Goal: Task Accomplishment & Management: Manage account settings

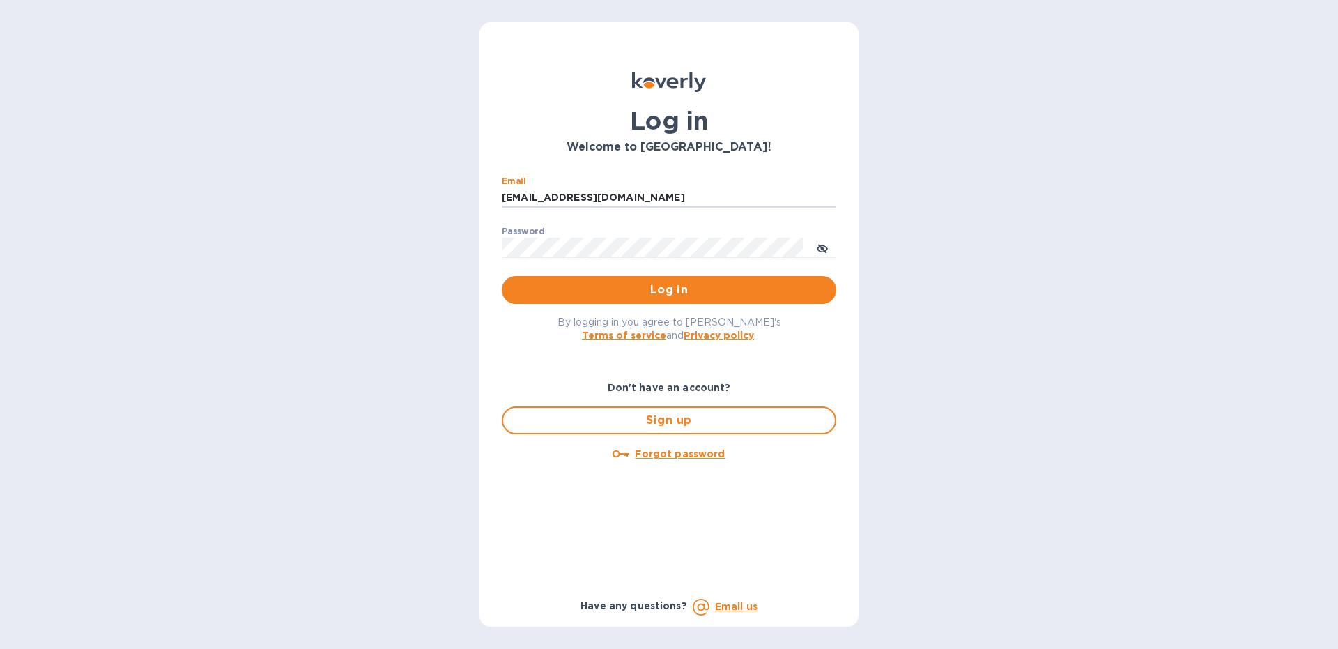
type input "[EMAIL_ADDRESS][DOMAIN_NAME]"
click at [502, 276] on button "Log in" at bounding box center [669, 290] width 335 height 28
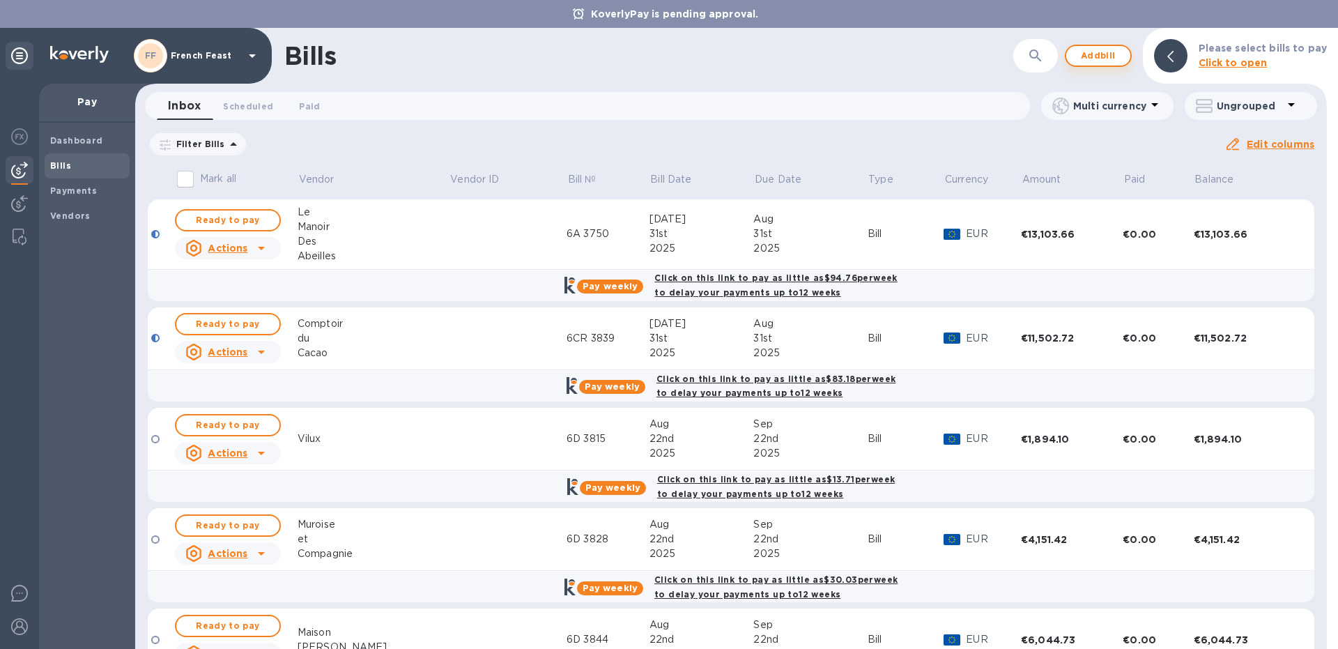
click at [1080, 52] on span "Add bill" at bounding box center [1099, 55] width 42 height 17
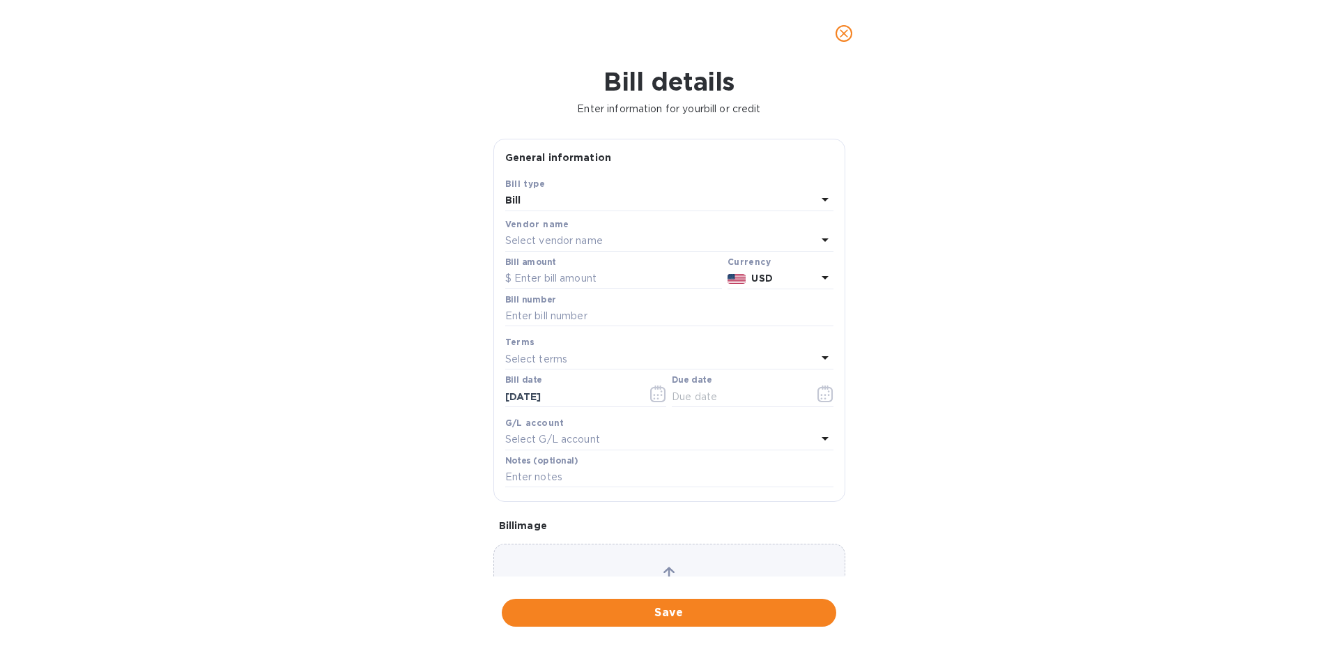
click at [535, 231] on div "Vendor name" at bounding box center [669, 224] width 328 height 15
click at [530, 240] on p "Select vendor name" at bounding box center [554, 240] width 98 height 15
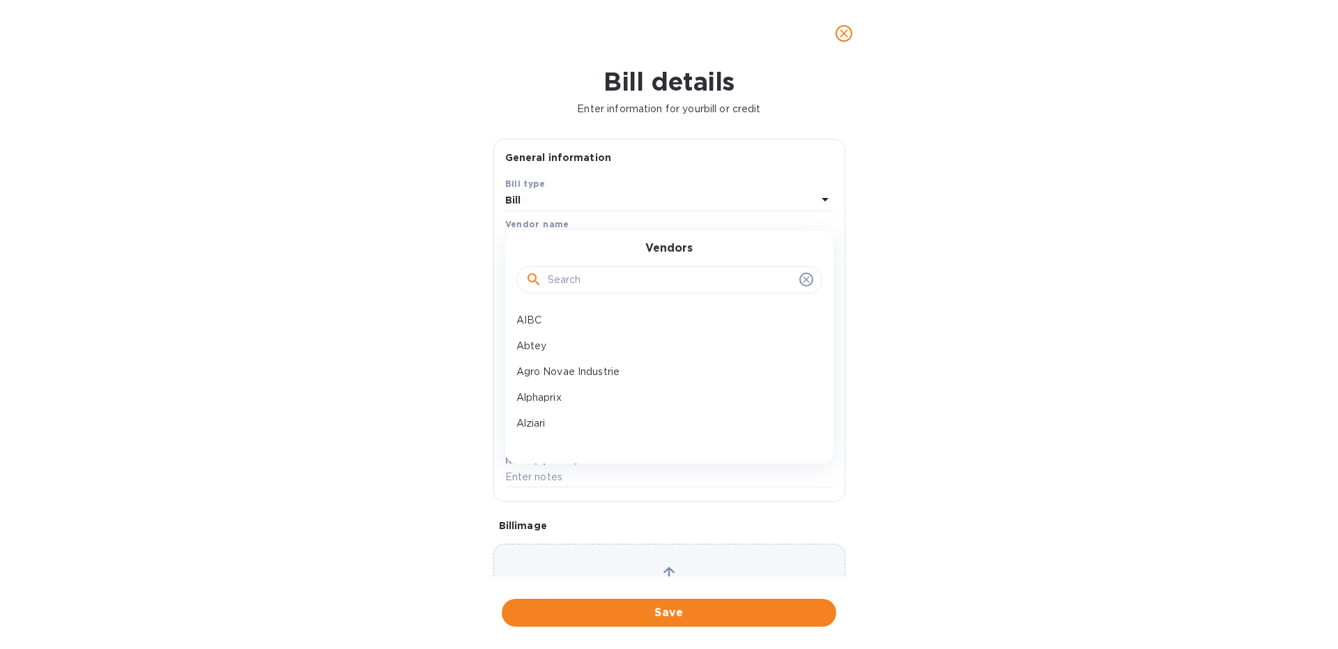
click at [574, 286] on input "text" at bounding box center [671, 280] width 246 height 21
type input "cabf"
click at [567, 310] on div "CABF" at bounding box center [664, 320] width 306 height 26
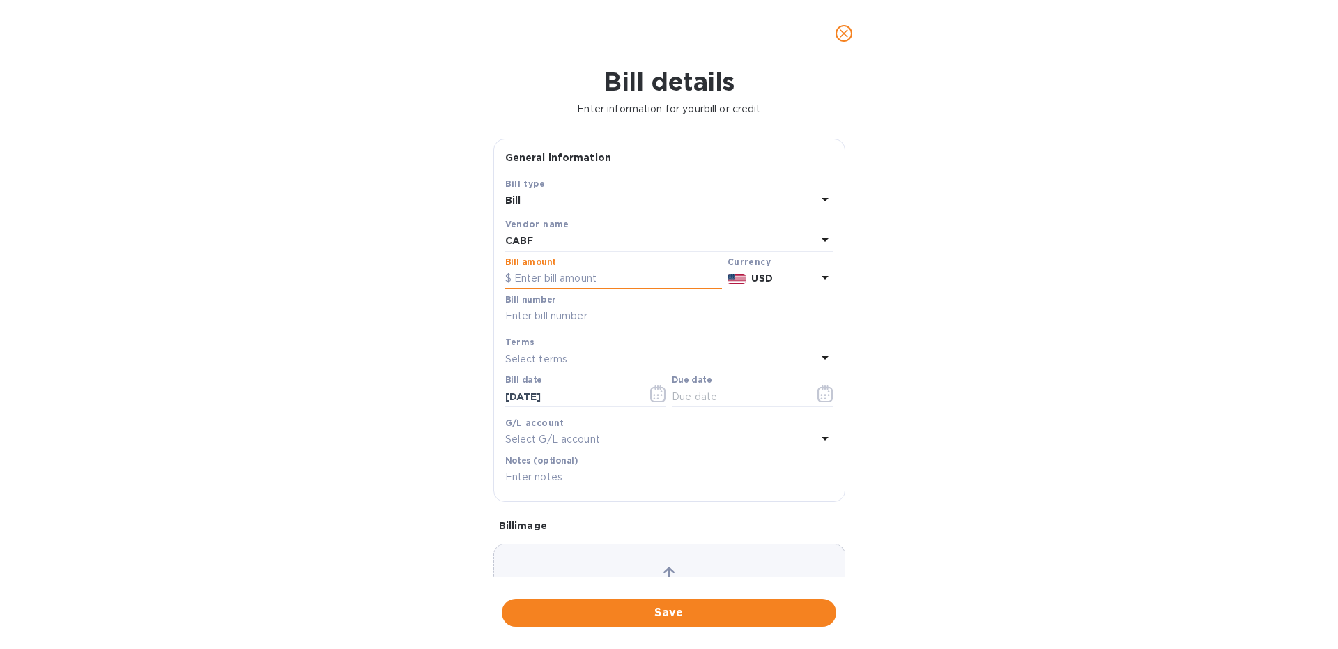
click at [533, 284] on input "text" at bounding box center [613, 278] width 217 height 21
type input "8,845.74"
click at [818, 276] on icon at bounding box center [825, 277] width 17 height 17
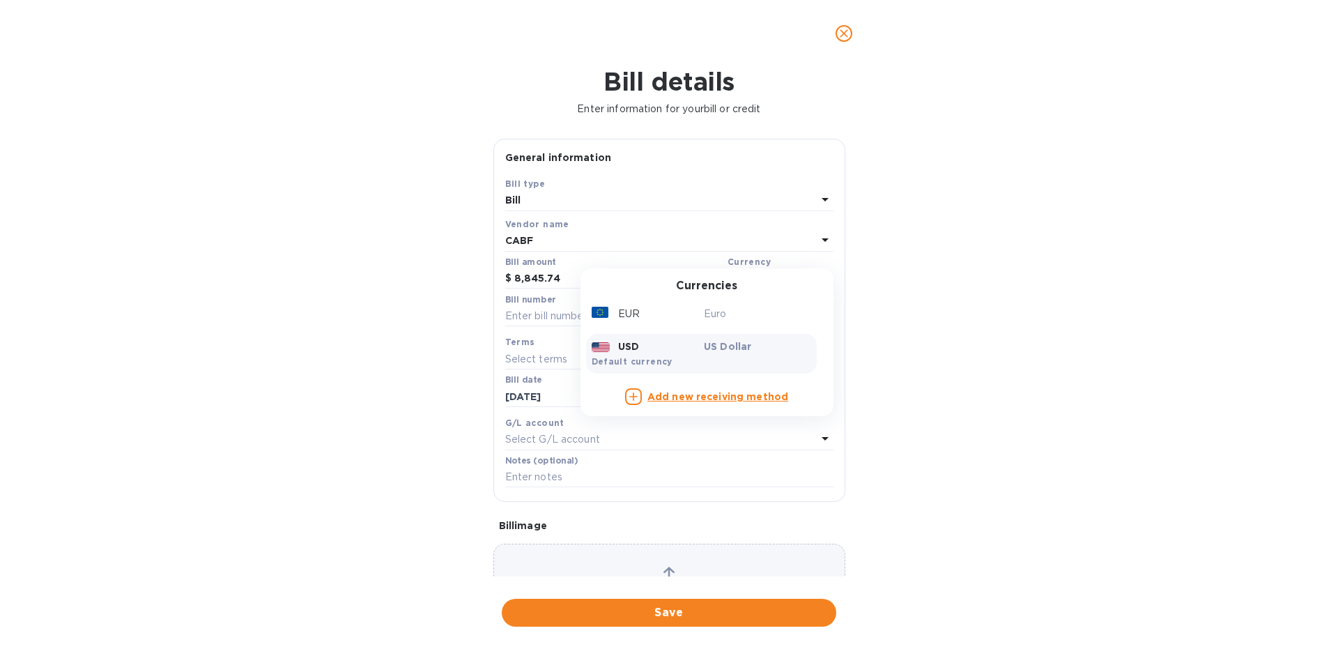
click at [637, 307] on div "EUR" at bounding box center [645, 314] width 113 height 20
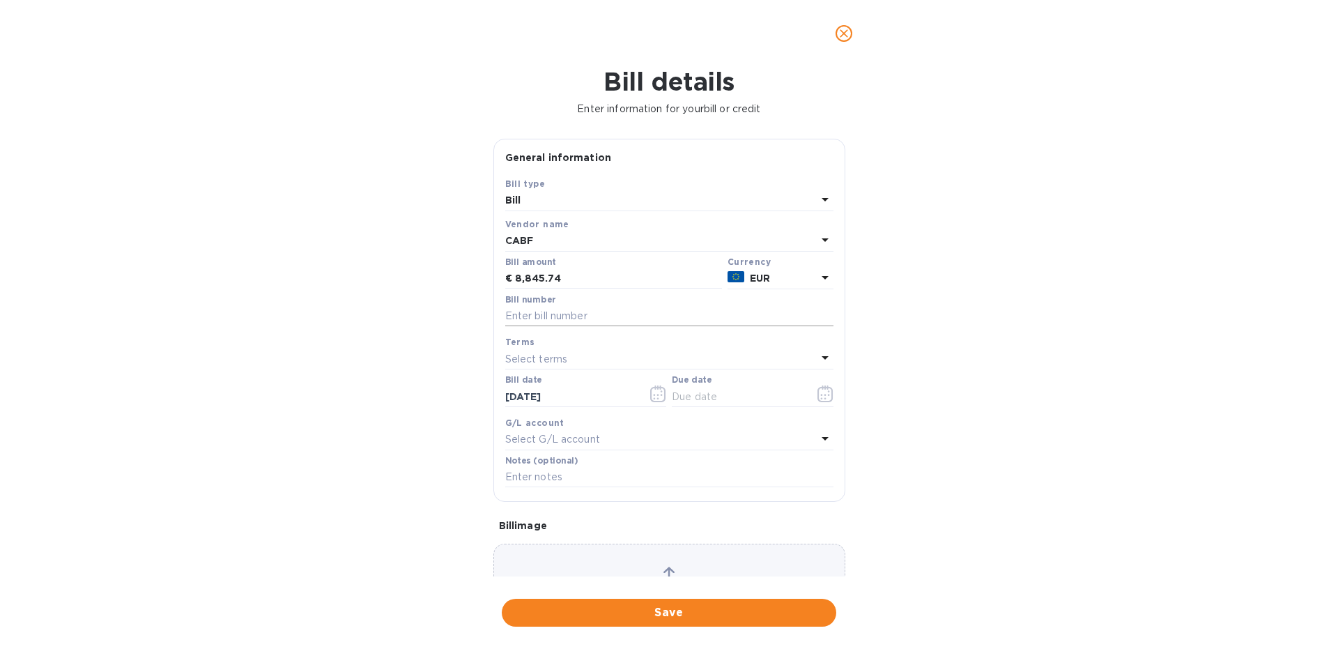
click at [528, 316] on input "text" at bounding box center [669, 316] width 328 height 21
type input "9D 3991"
click at [827, 397] on icon "button" at bounding box center [826, 393] width 16 height 17
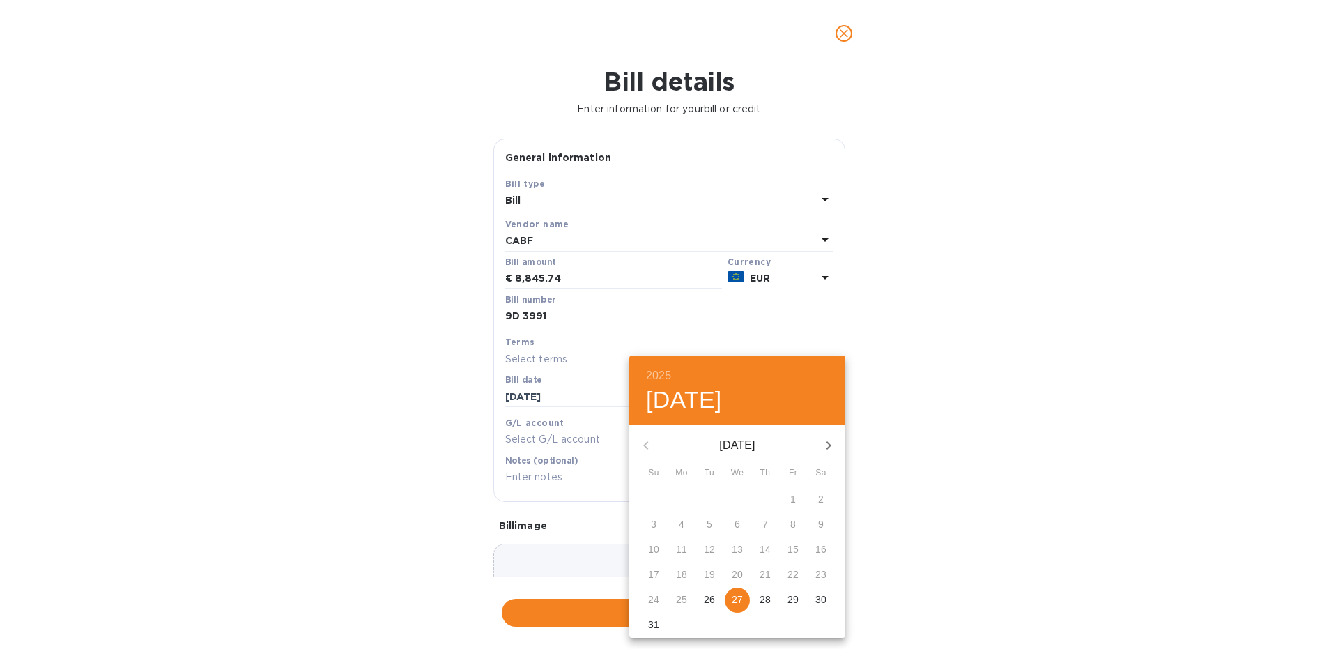
click at [831, 444] on icon "button" at bounding box center [828, 445] width 17 height 17
click at [815, 574] on span "27" at bounding box center [820, 574] width 25 height 14
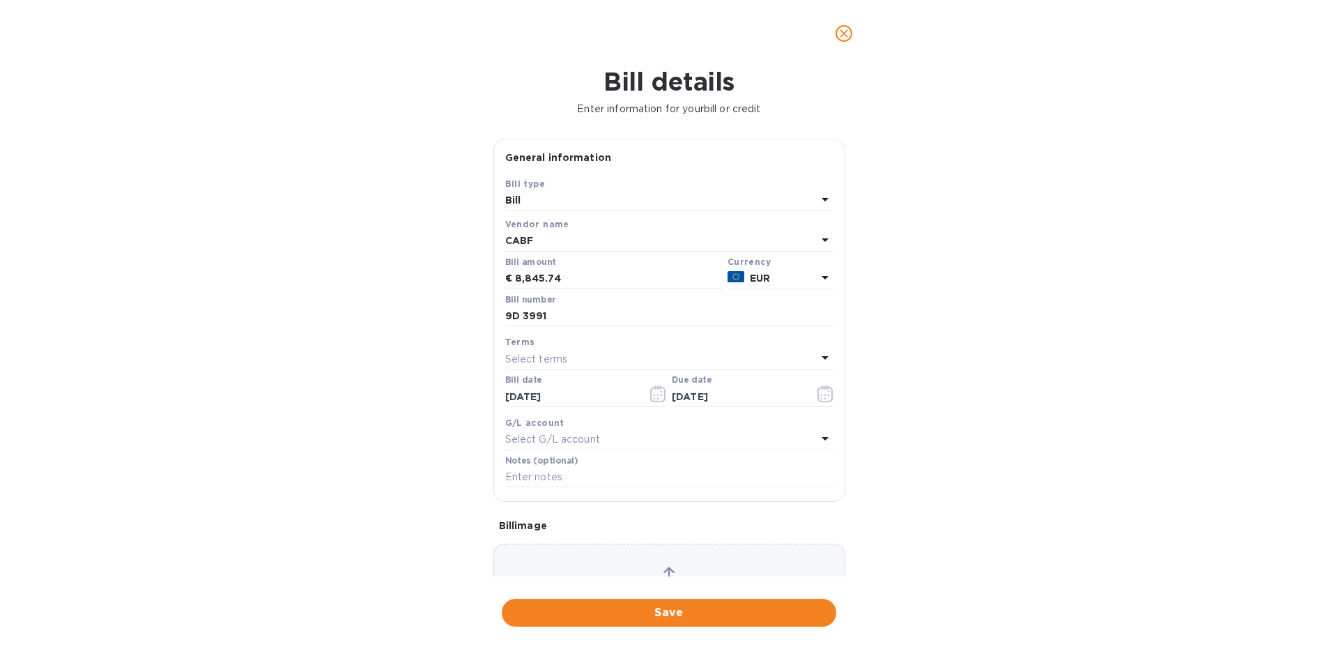
type input "[DATE]"
click at [595, 621] on button "Save" at bounding box center [669, 613] width 335 height 28
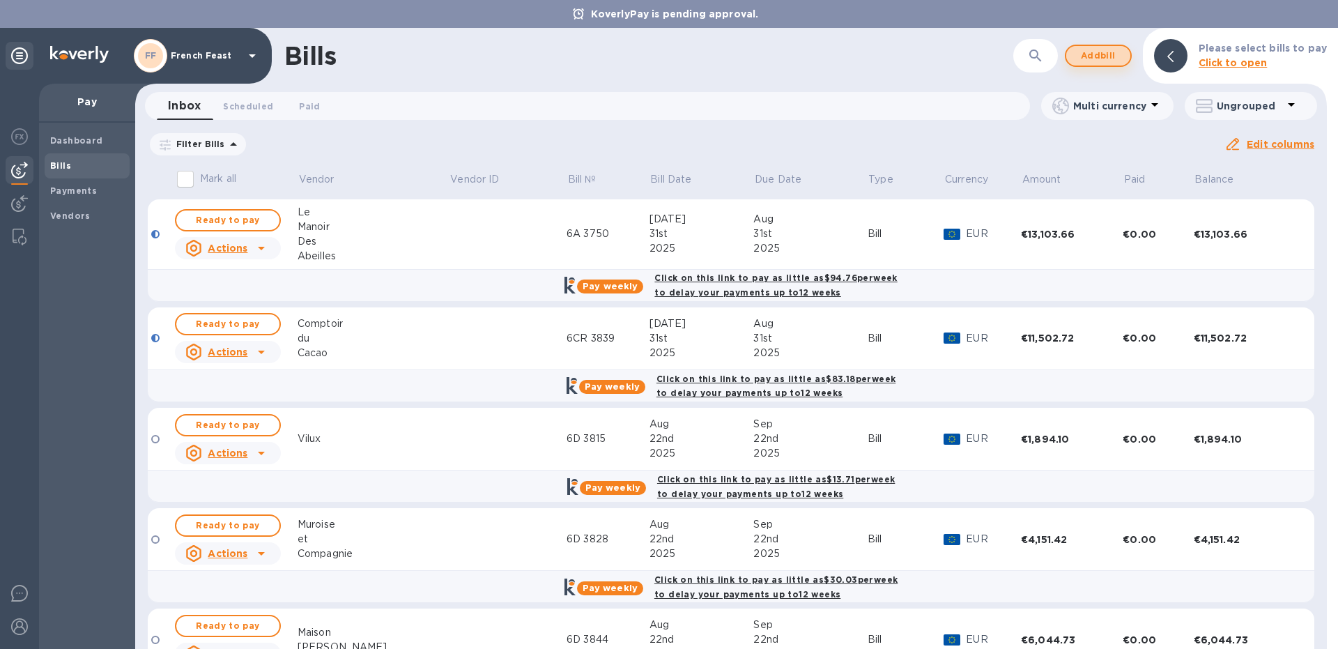
click at [1111, 53] on span "Add bill" at bounding box center [1099, 55] width 42 height 17
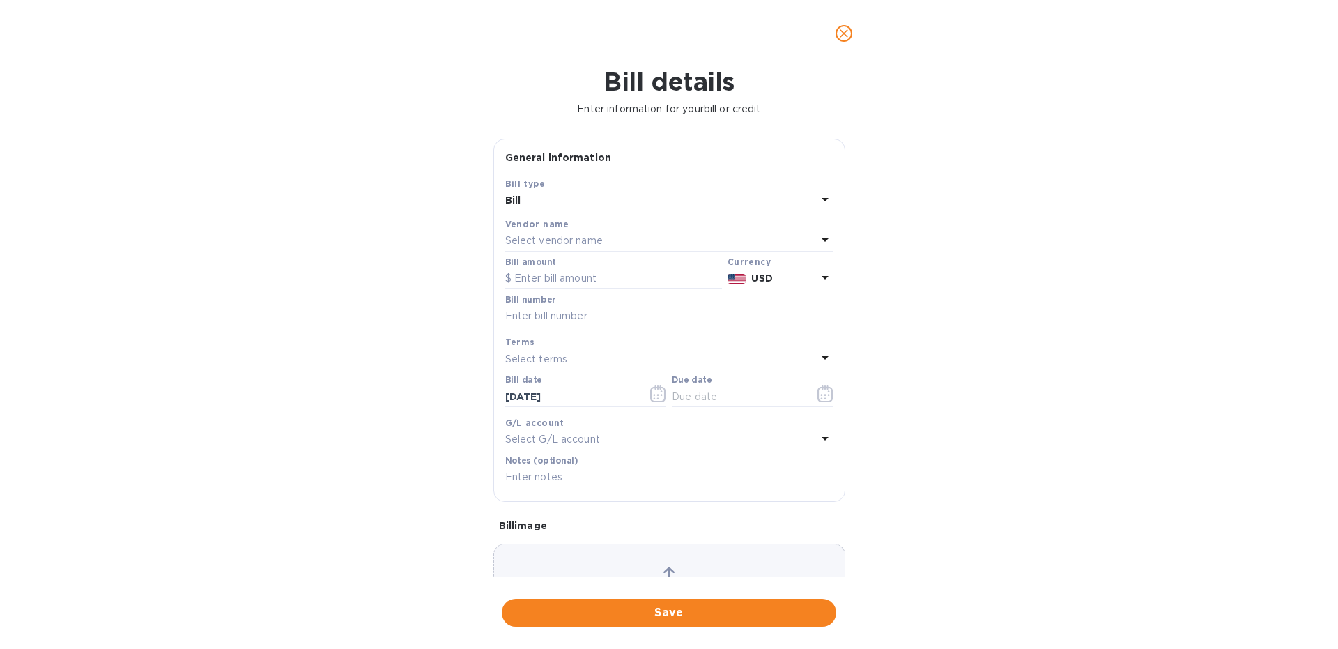
click at [561, 237] on p "Select vendor name" at bounding box center [554, 240] width 98 height 15
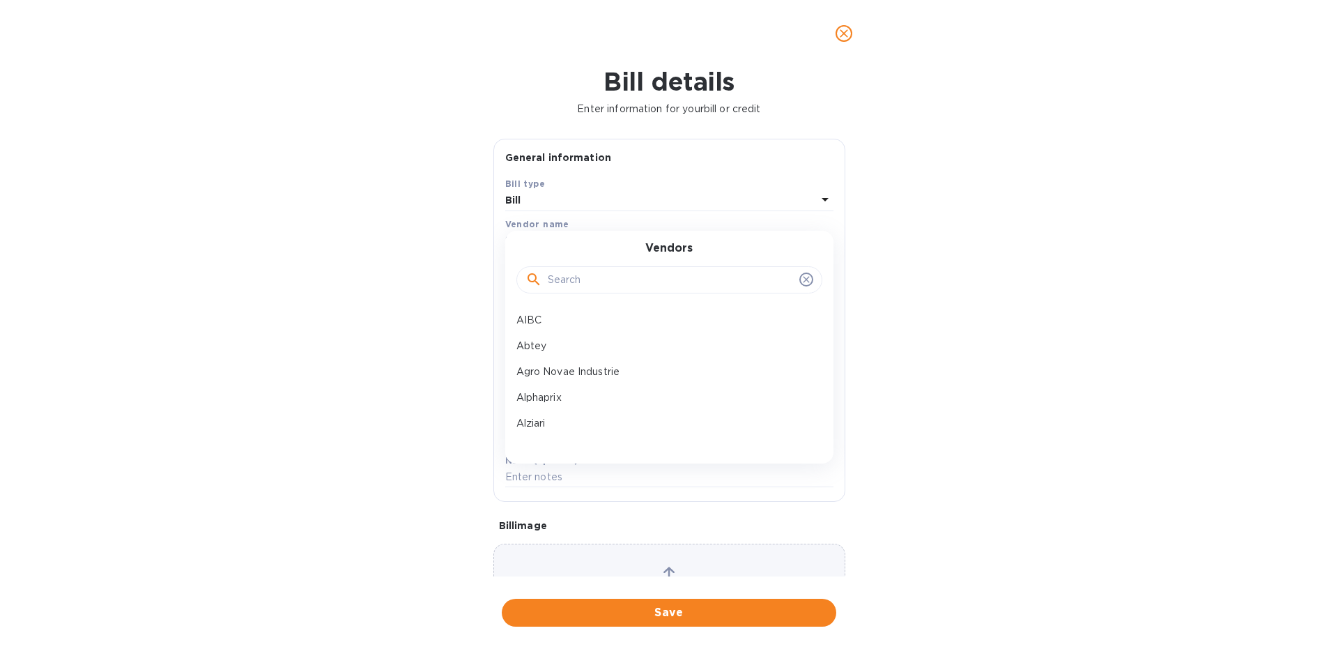
click at [578, 276] on input "text" at bounding box center [671, 280] width 246 height 21
type input "d"
type input "sabl"
click at [569, 351] on p "La Sablesienne" at bounding box center [663, 346] width 295 height 15
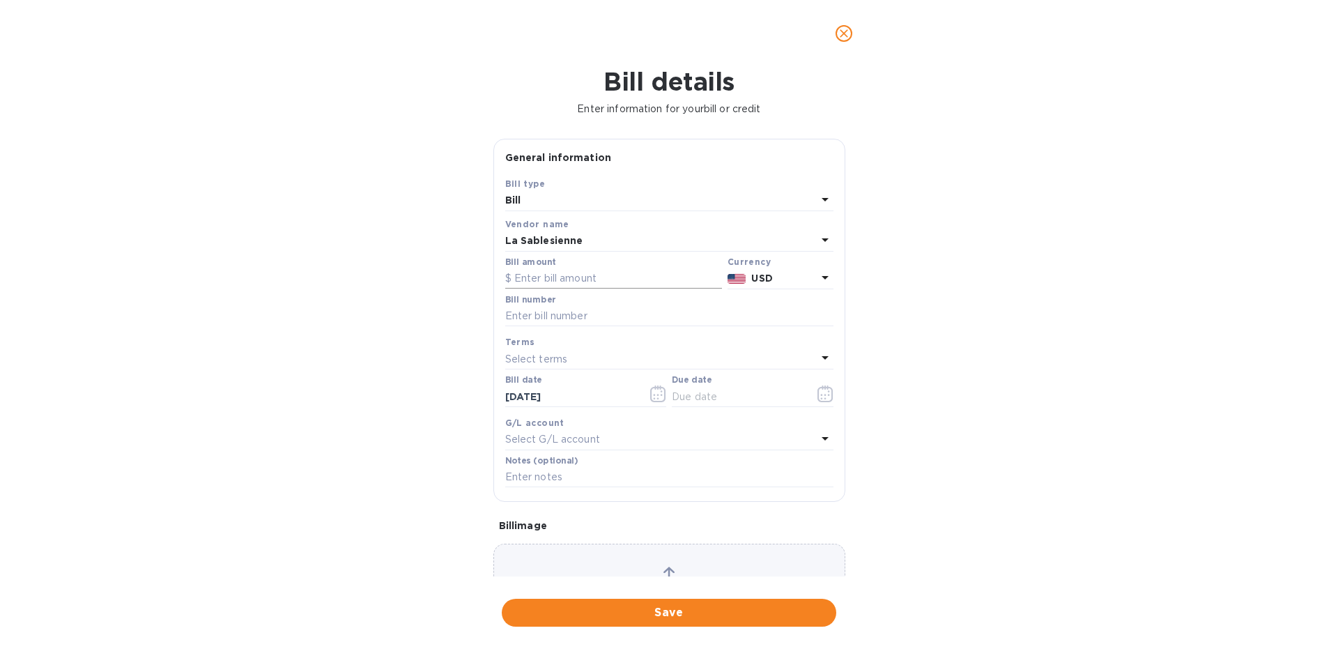
click at [551, 272] on input "text" at bounding box center [613, 278] width 217 height 21
type input "4,617.71"
click at [764, 283] on b "USD" at bounding box center [761, 278] width 21 height 11
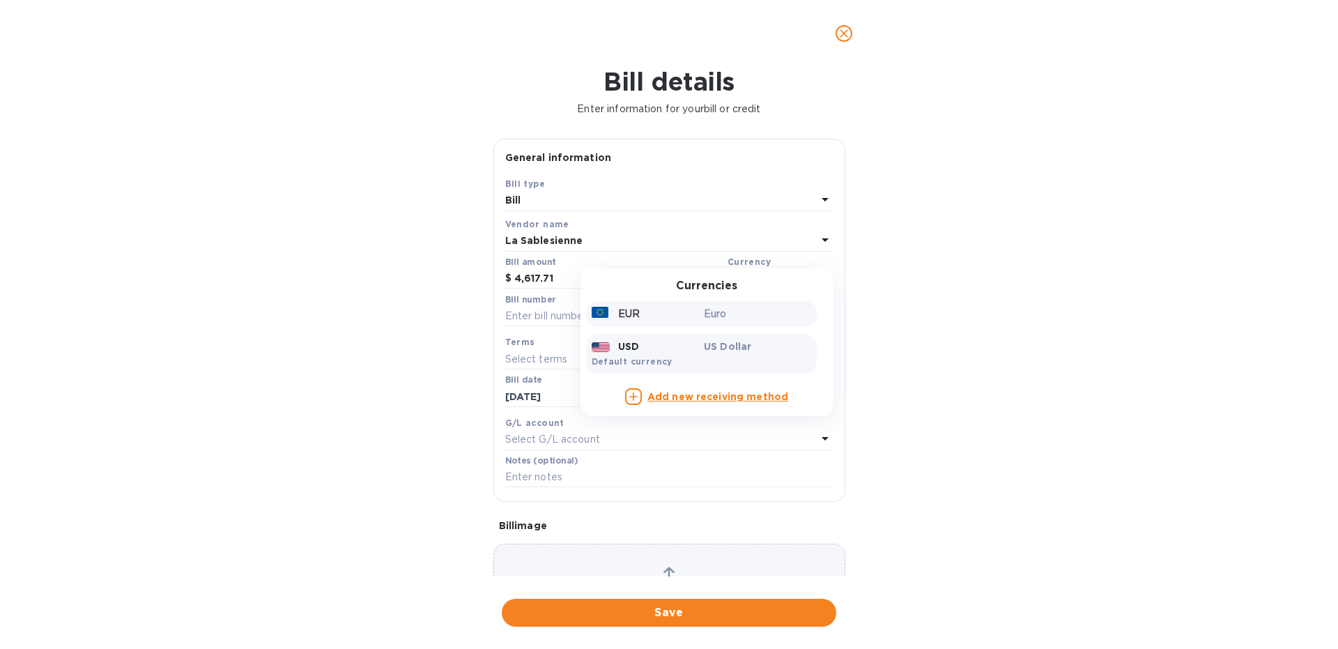
click at [684, 317] on div "EUR" at bounding box center [645, 314] width 113 height 20
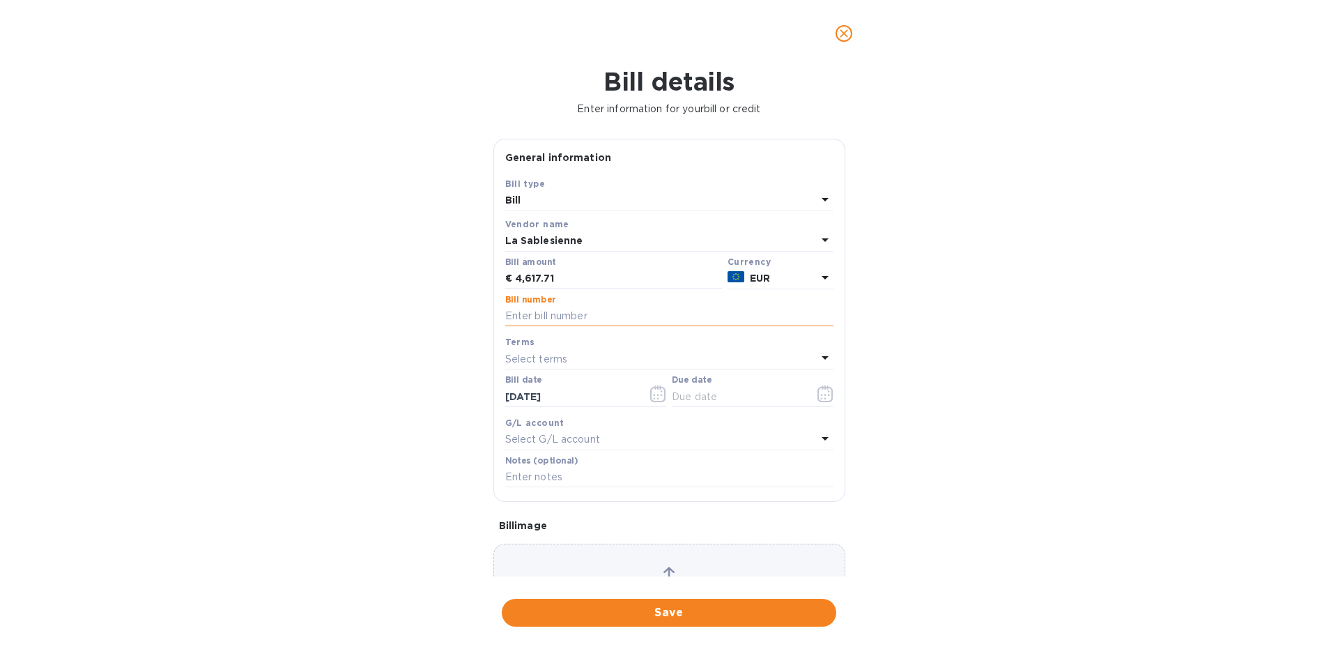
click at [558, 310] on input "text" at bounding box center [669, 316] width 328 height 21
type input "9F 3950"
click at [833, 392] on icon "button" at bounding box center [826, 393] width 16 height 17
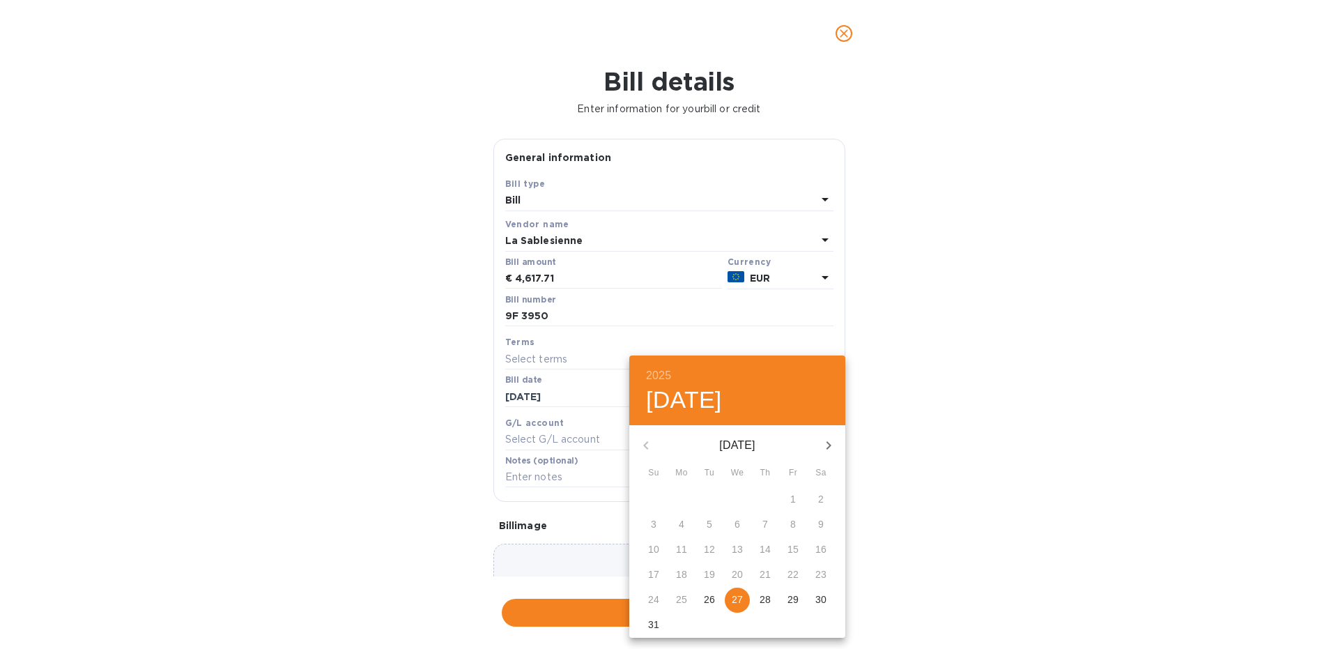
click at [833, 443] on icon "button" at bounding box center [828, 445] width 17 height 17
click at [817, 575] on p "27" at bounding box center [820, 574] width 11 height 14
type input "[DATE]"
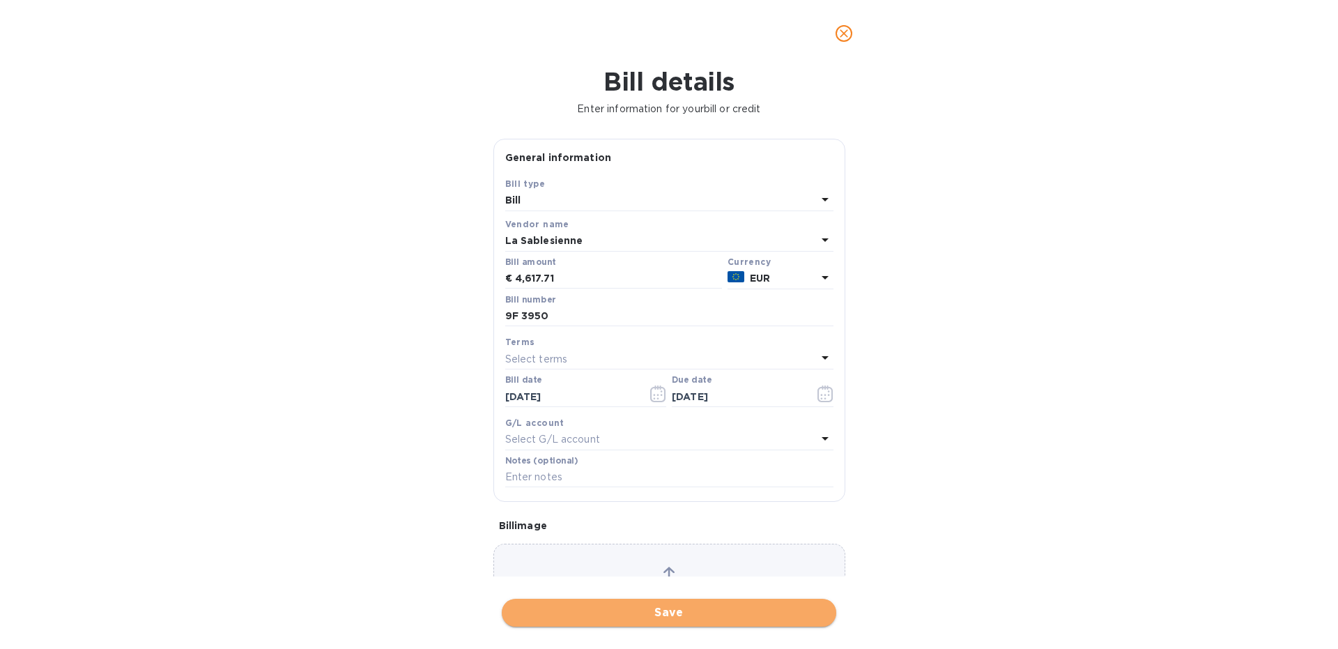
click at [564, 611] on span "Save" at bounding box center [669, 612] width 312 height 17
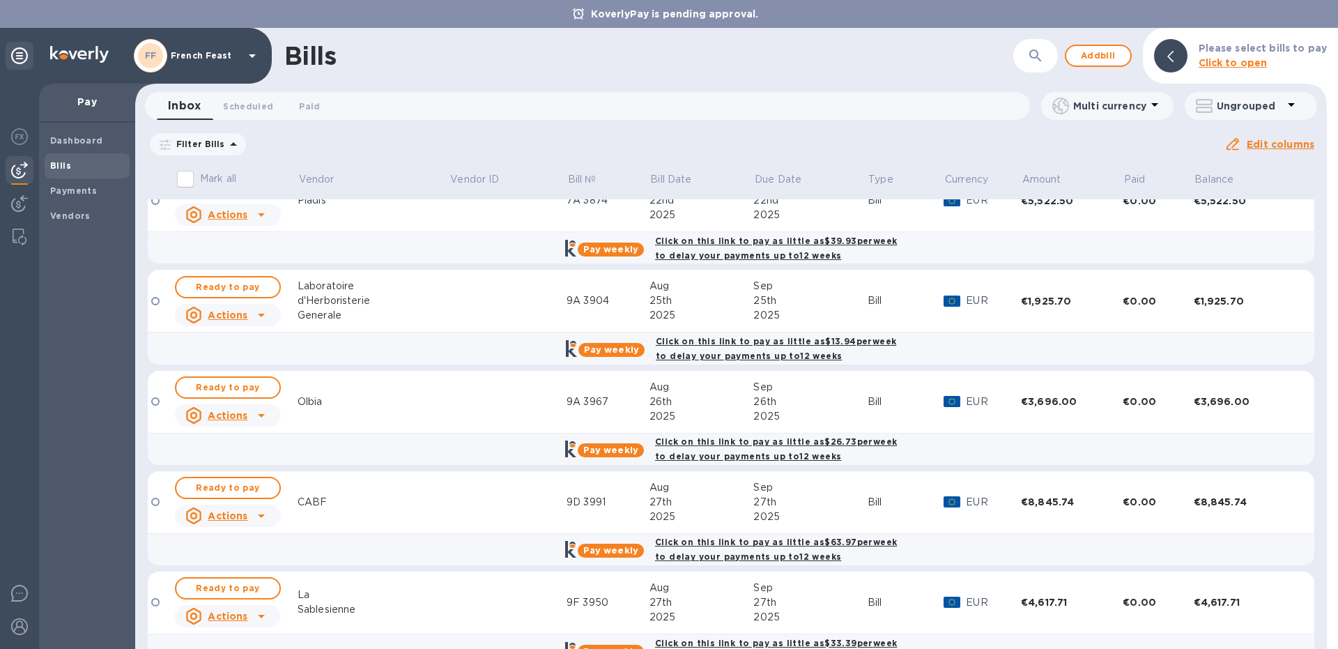
scroll to position [878, 0]
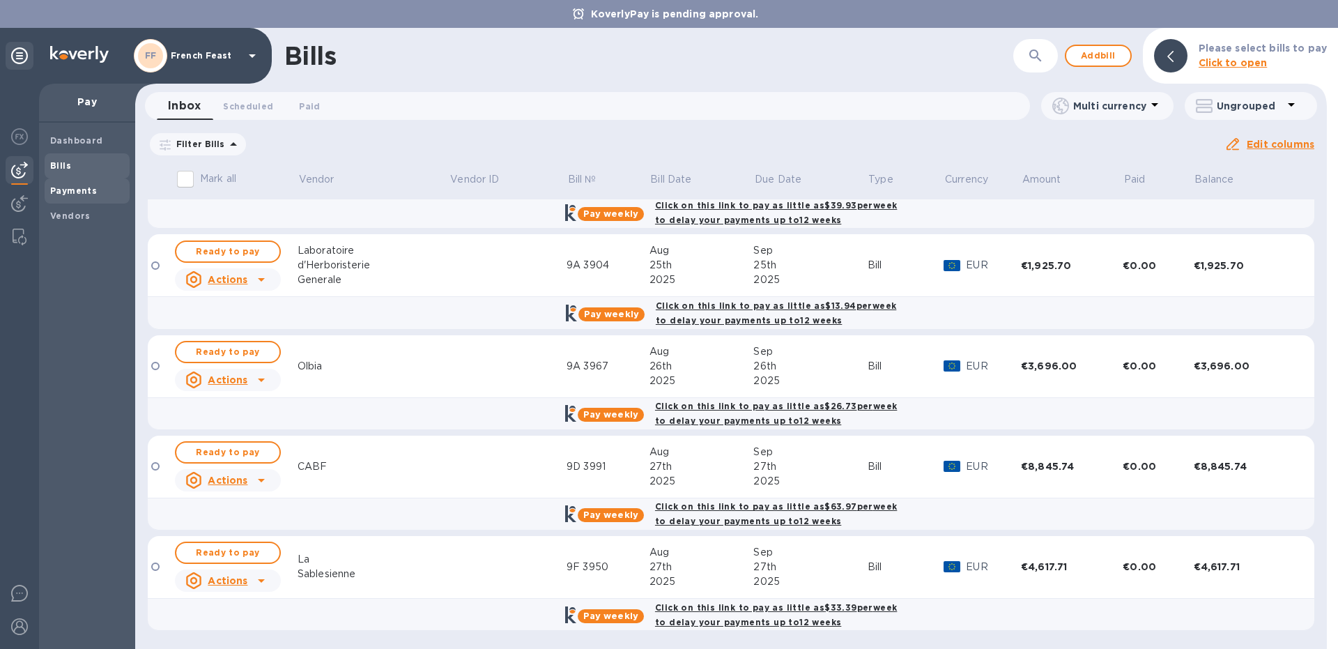
click at [84, 199] on div "Payments" at bounding box center [87, 190] width 85 height 25
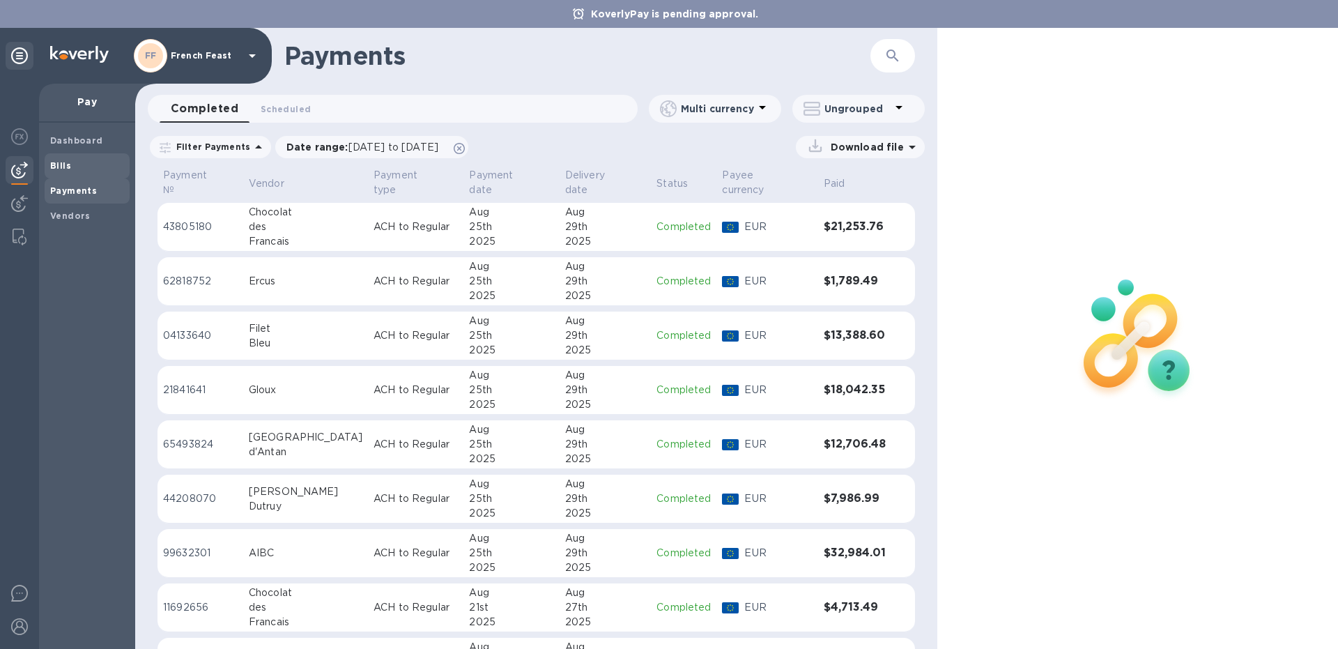
click at [82, 176] on div "Bills" at bounding box center [87, 165] width 85 height 25
